Goal: Information Seeking & Learning: Learn about a topic

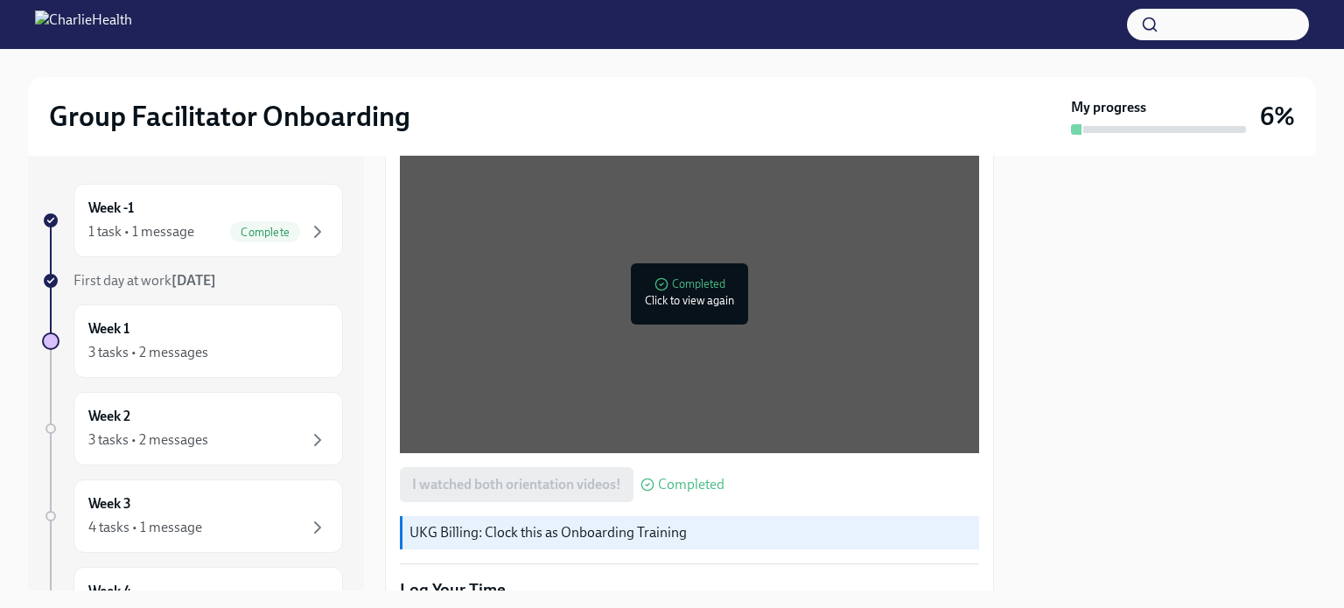
scroll to position [3110, 0]
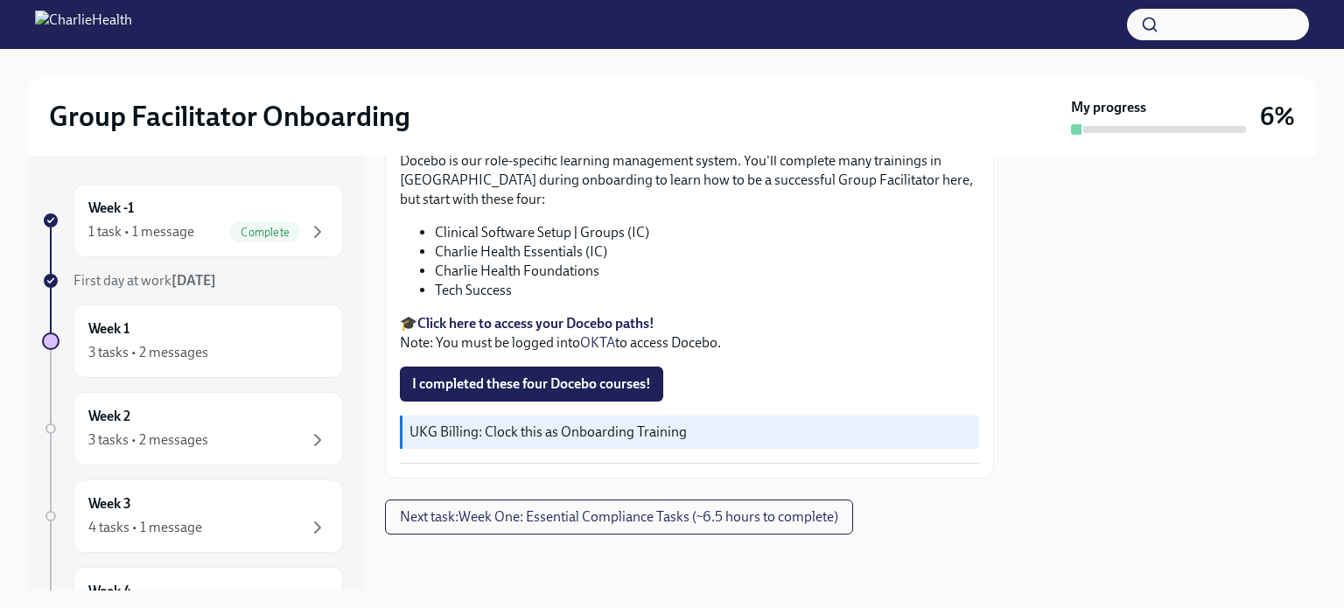
click at [579, 385] on span "I completed these four Docebo courses!" at bounding box center [531, 384] width 239 height 18
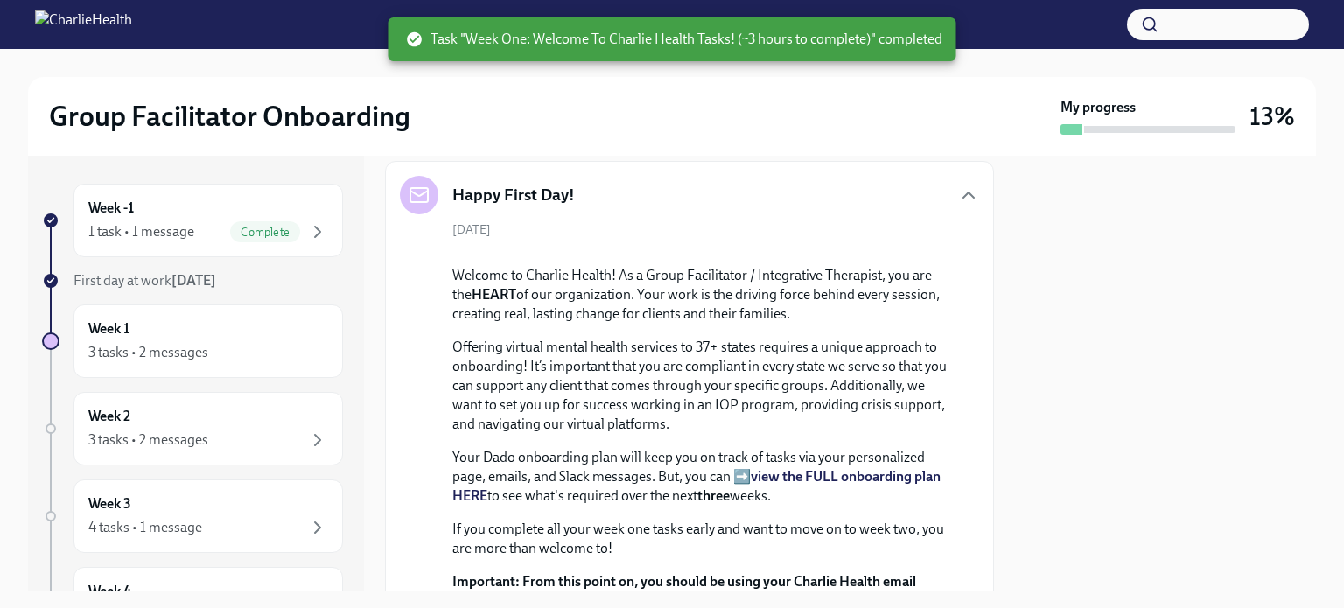
scroll to position [7, 0]
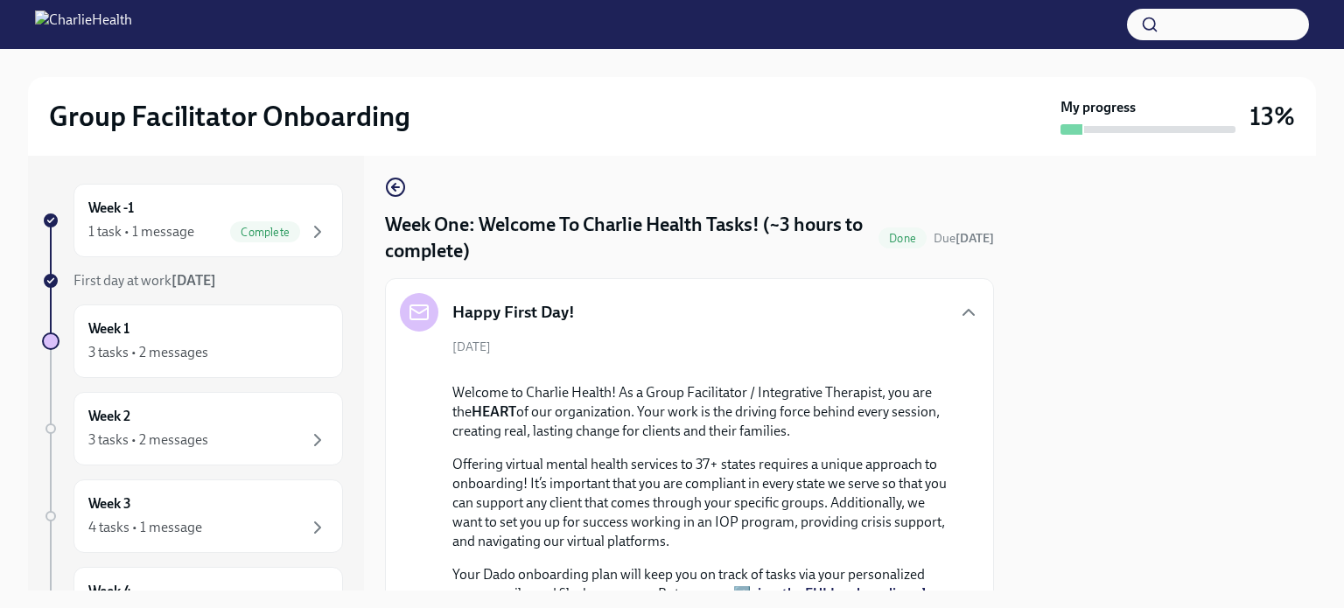
click at [195, 214] on div "Week -1 1 task • 1 message Complete" at bounding box center [208, 221] width 240 height 44
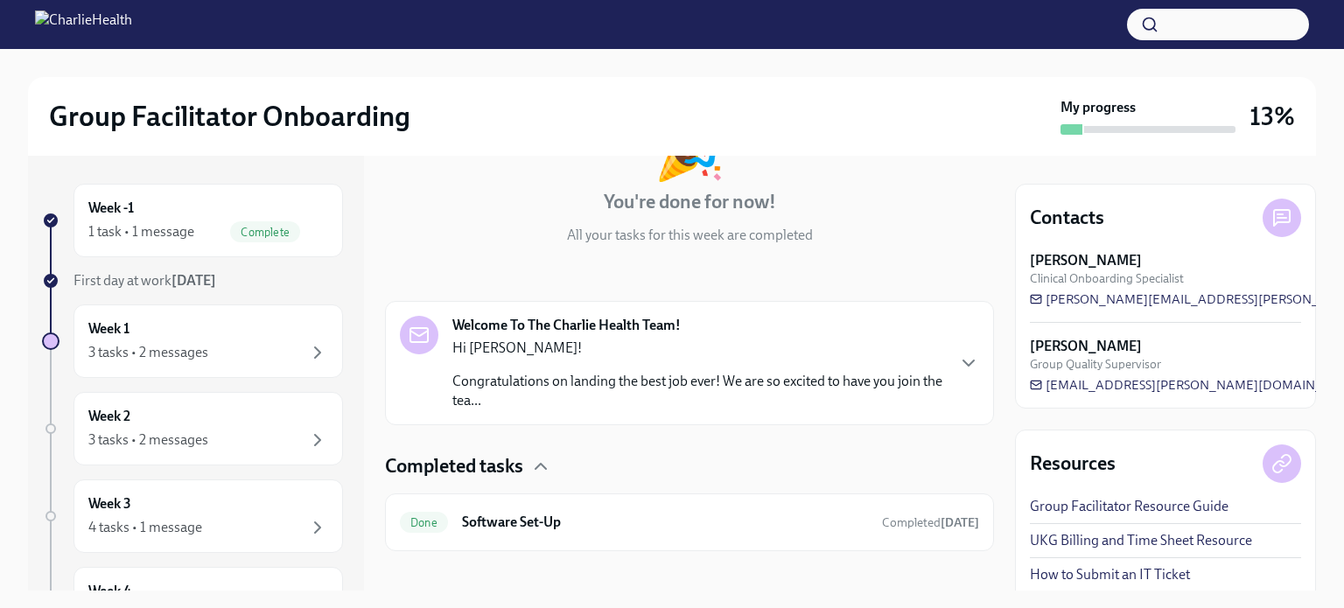
scroll to position [158, 0]
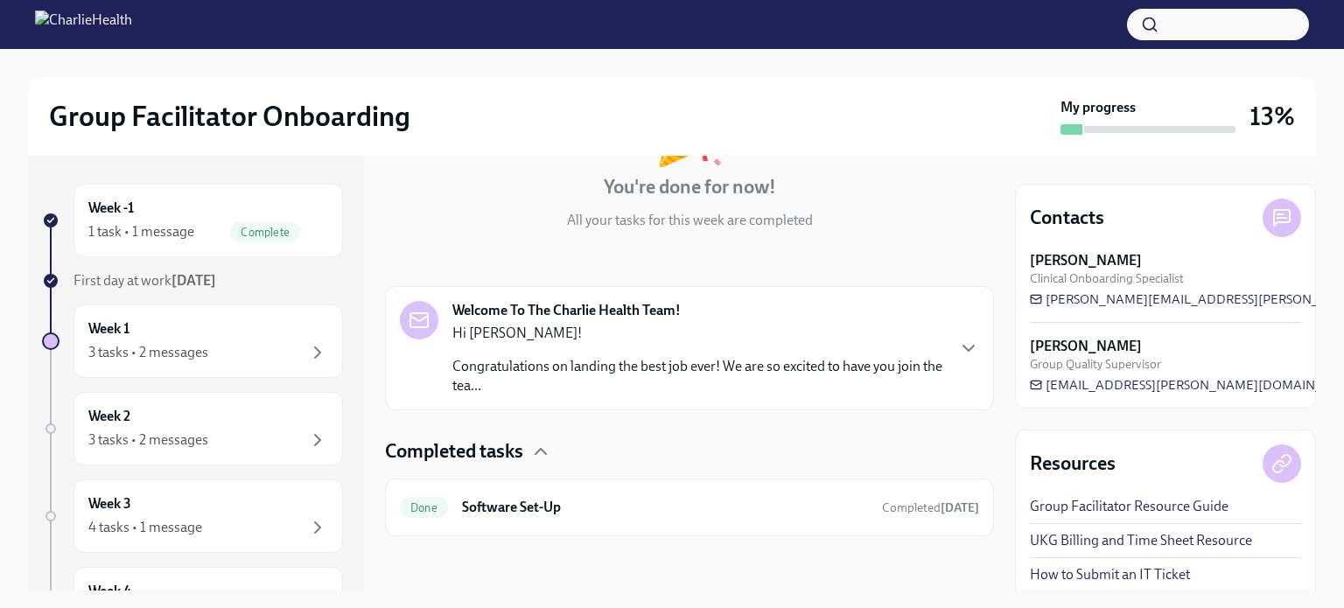
click at [145, 323] on div "Week 1 3 tasks • 2 messages" at bounding box center [208, 341] width 240 height 44
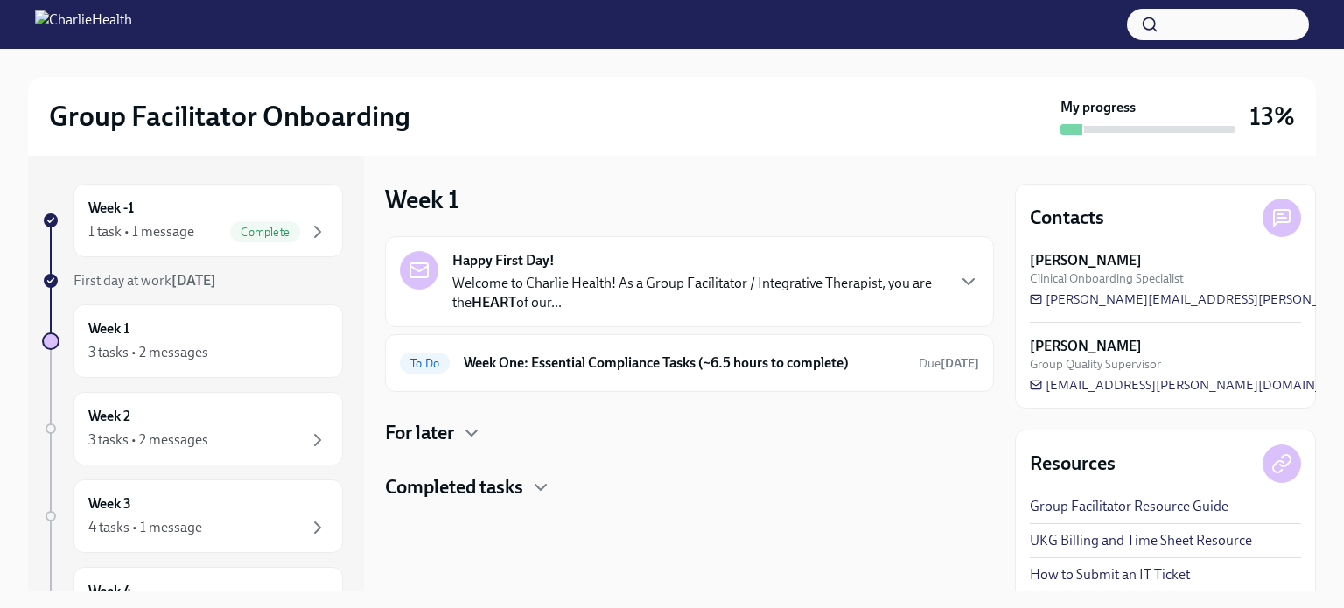
click at [968, 275] on icon "button" at bounding box center [968, 281] width 21 height 21
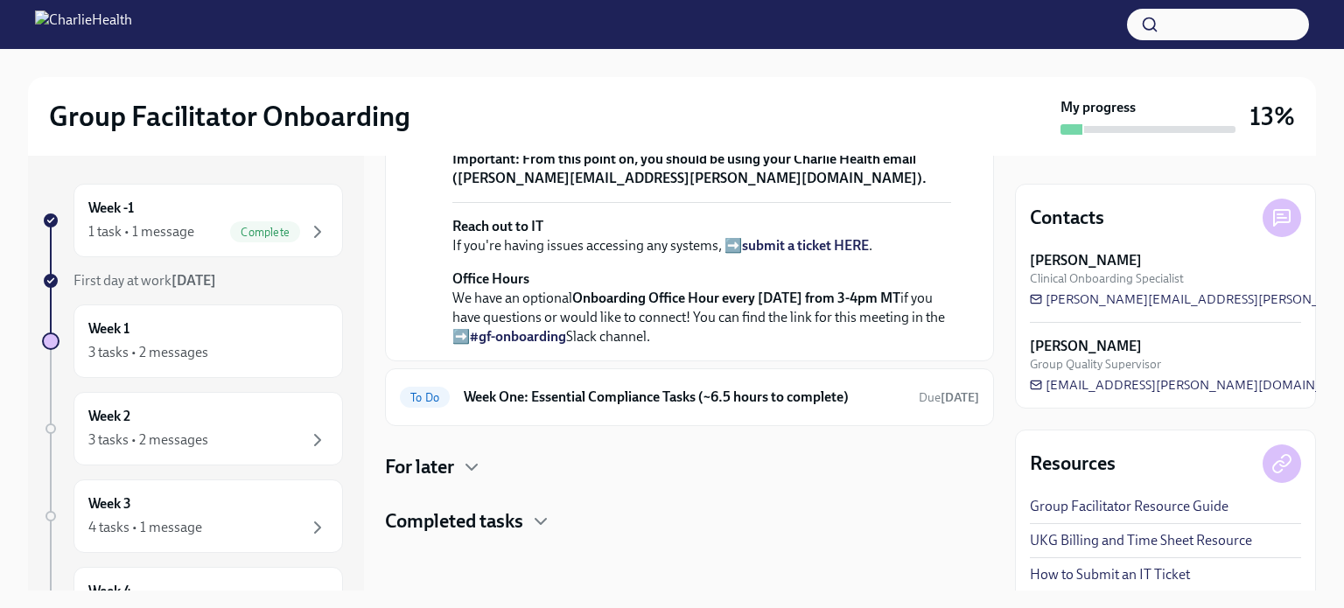
scroll to position [701, 0]
click at [652, 398] on h6 "Week One: Essential Compliance Tasks (~6.5 hours to complete)" at bounding box center [684, 397] width 441 height 19
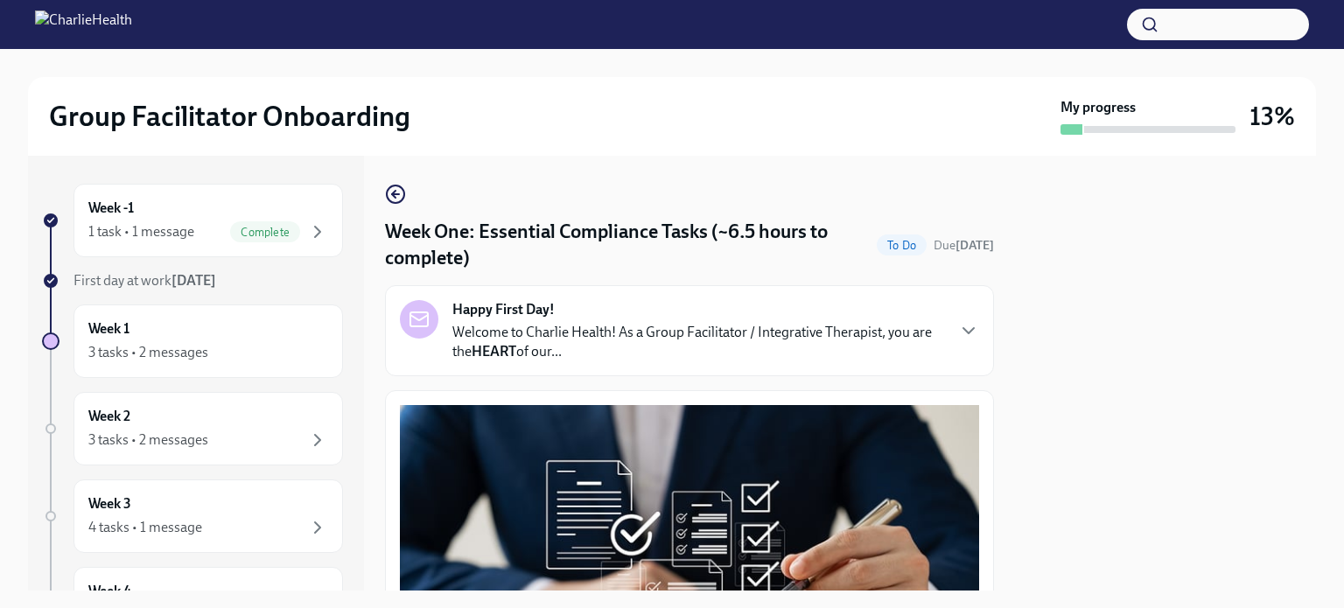
click at [115, 283] on span "First day at work [DATE]" at bounding box center [145, 280] width 143 height 17
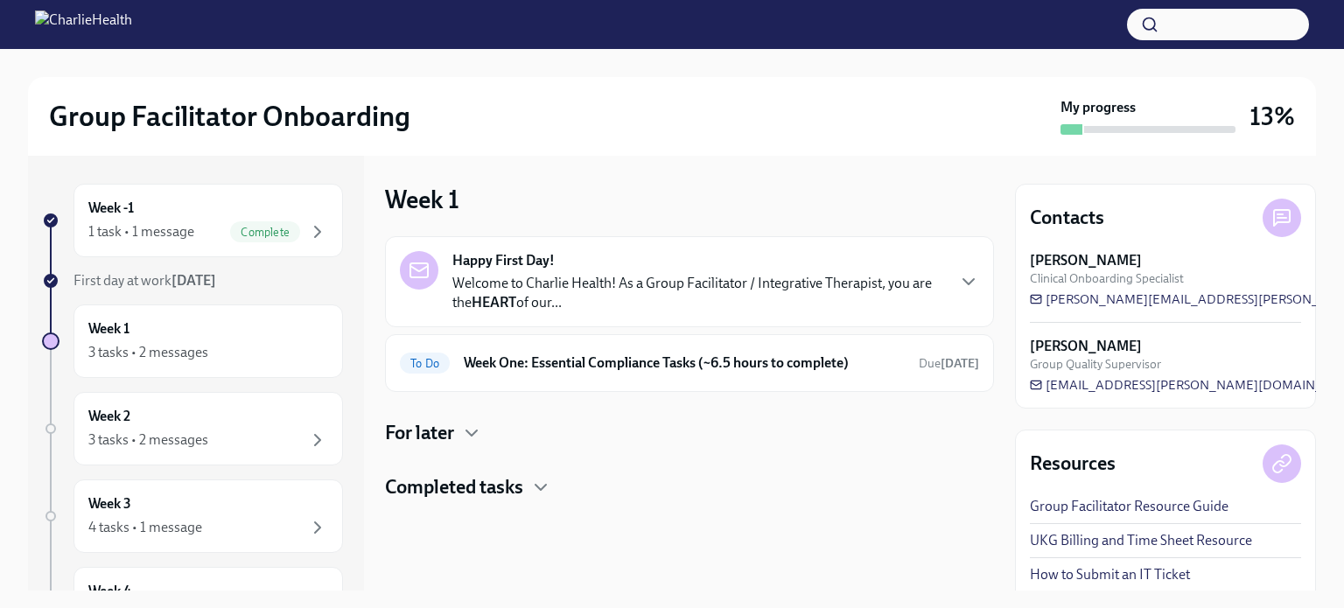
click at [515, 269] on strong "Happy First Day!" at bounding box center [503, 260] width 102 height 19
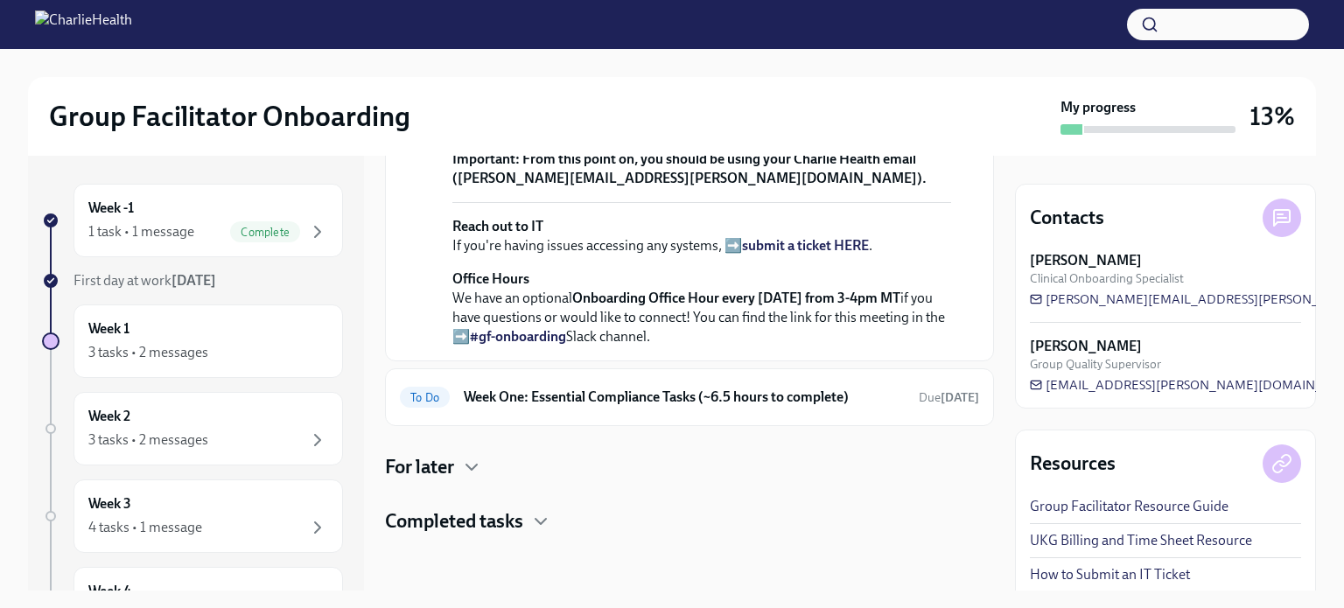
scroll to position [701, 0]
click at [149, 354] on div "3 tasks • 2 messages" at bounding box center [148, 352] width 120 height 19
click at [205, 339] on div "Week 1 3 tasks • 2 messages" at bounding box center [208, 341] width 240 height 44
click at [517, 526] on h4 "Completed tasks" at bounding box center [454, 522] width 138 height 26
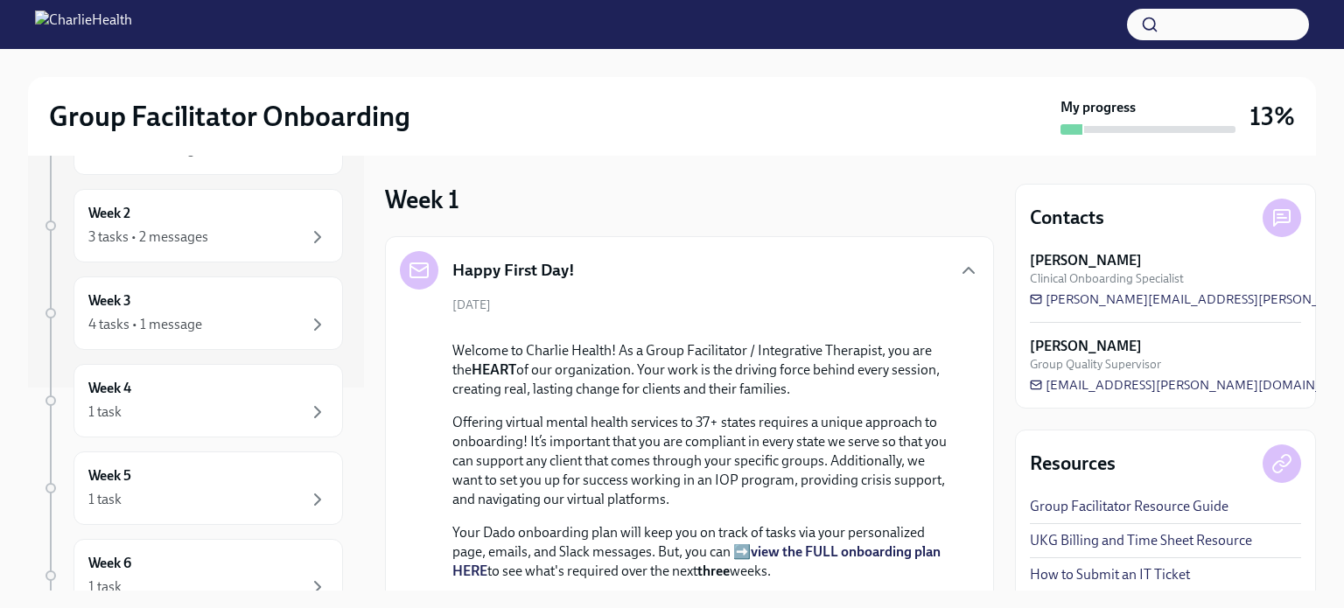
scroll to position [326, 0]
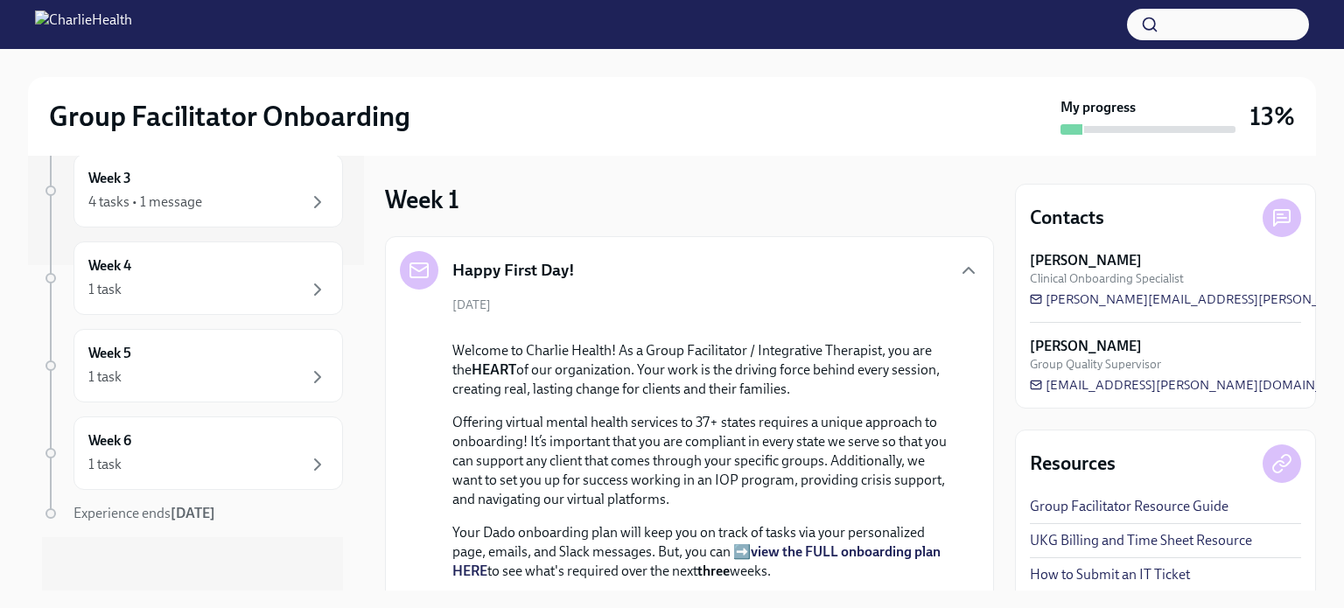
click at [217, 440] on div "Week 6 1 task" at bounding box center [208, 453] width 240 height 44
